Goal: Navigation & Orientation: Understand site structure

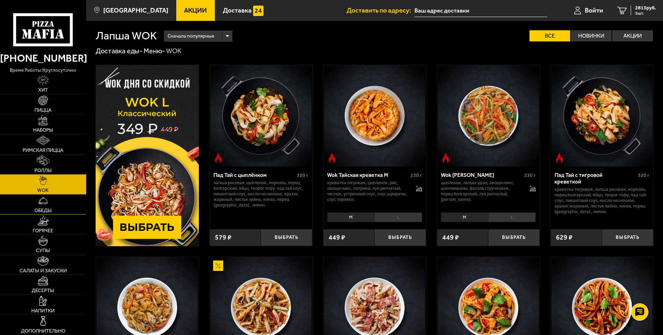
click at [39, 204] on img at bounding box center [43, 200] width 10 height 10
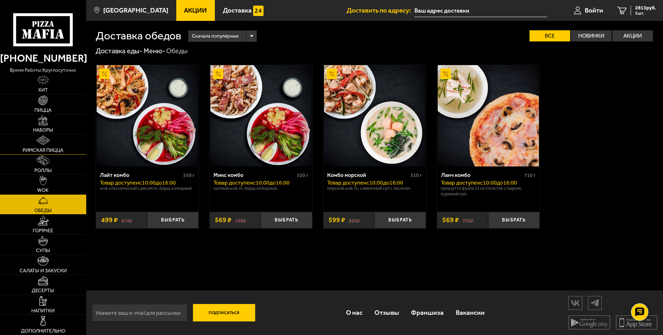
click at [29, 144] on link "Римская пицца" at bounding box center [43, 144] width 86 height 20
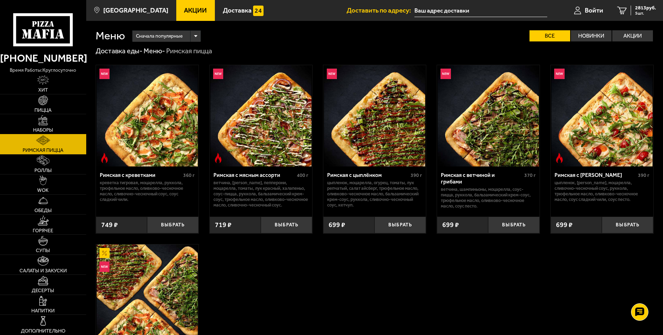
click at [52, 118] on link "Наборы" at bounding box center [43, 124] width 86 height 20
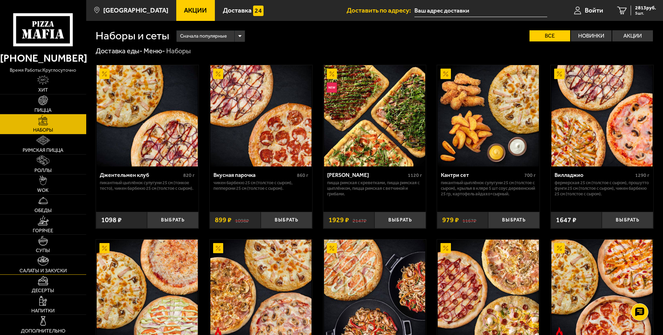
click at [25, 268] on span "Салаты и закуски" at bounding box center [42, 270] width 47 height 5
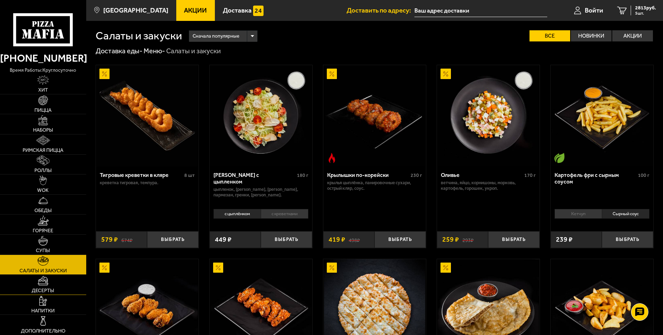
click at [39, 279] on img at bounding box center [43, 280] width 11 height 10
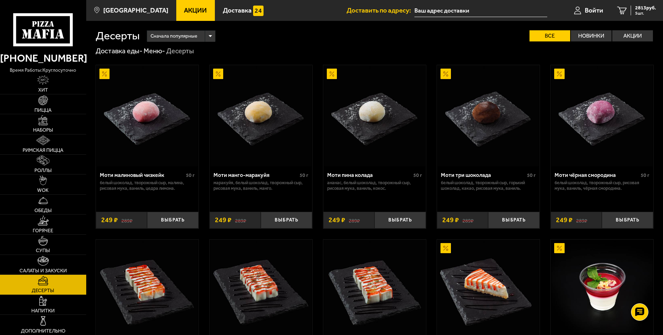
drag, startPoint x: 57, startPoint y: 305, endPoint x: 91, endPoint y: 293, distance: 35.4
click at [57, 305] on link "Напитки" at bounding box center [43, 305] width 86 height 20
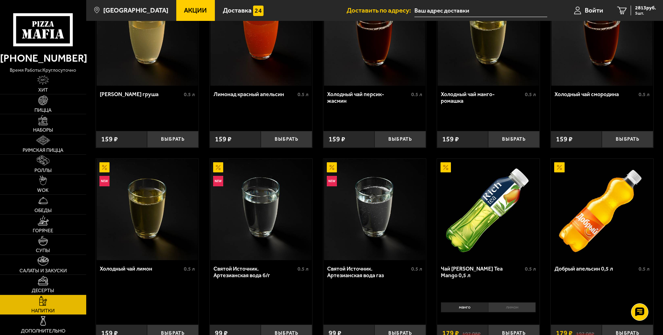
scroll to position [104, 0]
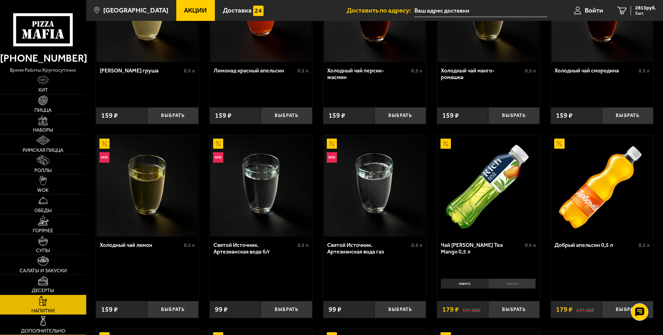
click at [49, 324] on link "Дополнительно" at bounding box center [43, 324] width 86 height 20
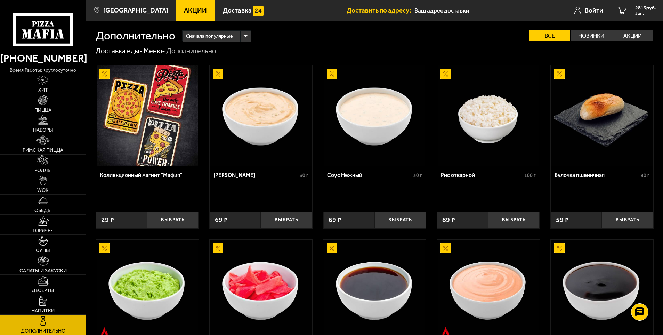
drag, startPoint x: 43, startPoint y: 87, endPoint x: 204, endPoint y: 49, distance: 165.3
click at [43, 86] on link "Хит" at bounding box center [43, 84] width 86 height 20
